Goal: Information Seeking & Learning: Learn about a topic

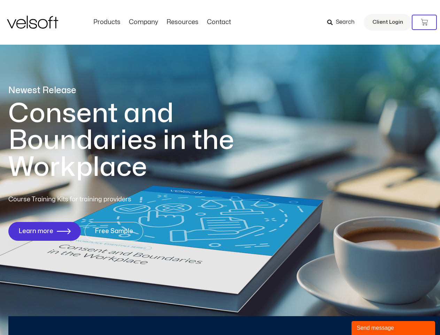
click at [220, 167] on h1 "Consent and Boundaries in the Workplace" at bounding box center [135, 140] width 254 height 81
click at [424, 22] on icon at bounding box center [424, 22] width 7 height 7
click at [393, 328] on div "Send message" at bounding box center [393, 327] width 73 height 8
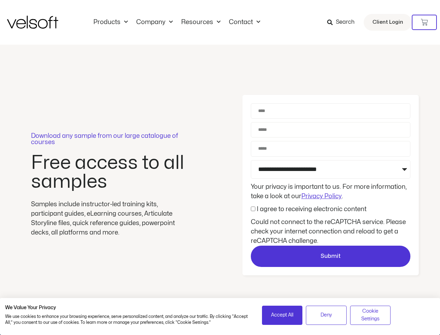
click at [220, 167] on div "Download any sample from our large catalogue of courses Free access to all samp…" at bounding box center [220, 185] width 440 height 281
click at [424, 22] on icon at bounding box center [424, 22] width 7 height 7
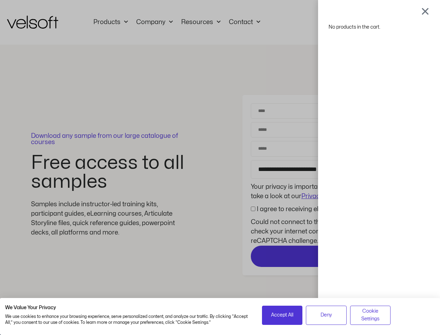
click at [331, 256] on div "No products in the cart." at bounding box center [379, 167] width 122 height 335
click at [282, 315] on span "Accept All" at bounding box center [282, 315] width 22 height 8
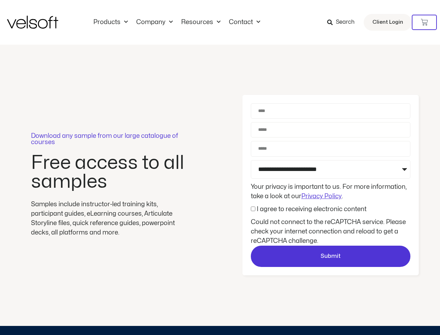
click at [220, 167] on div "No products in the cart." at bounding box center [220, 167] width 0 height 0
click at [370, 315] on div "Download any sample from our large catalogue of courses Free access to all samp…" at bounding box center [220, 185] width 440 height 281
